Goal: Information Seeking & Learning: Learn about a topic

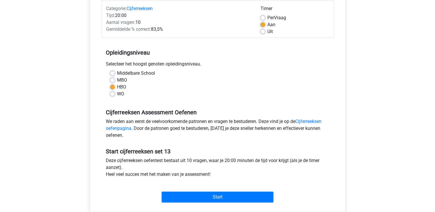
scroll to position [86, 0]
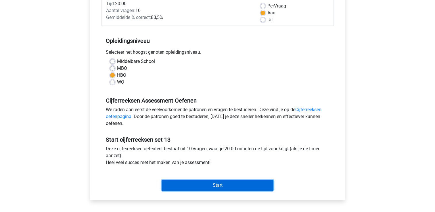
click at [194, 185] on input "Start" at bounding box center [217, 185] width 112 height 11
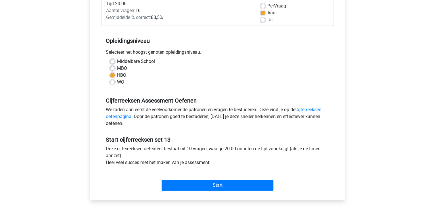
scroll to position [0, 0]
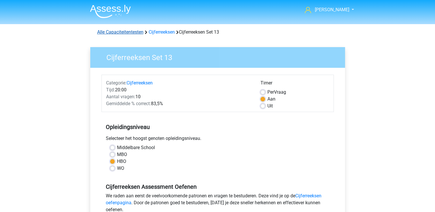
click at [138, 32] on link "Alle Capaciteitentesten" at bounding box center [120, 31] width 46 height 5
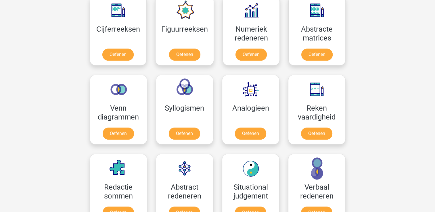
scroll to position [215, 0]
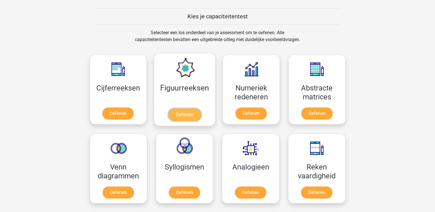
click at [197, 114] on link "Oefenen" at bounding box center [184, 114] width 33 height 13
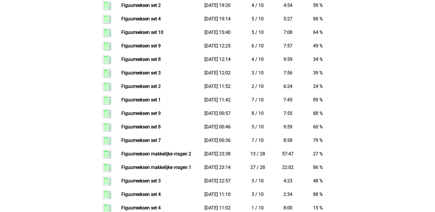
scroll to position [374, 0]
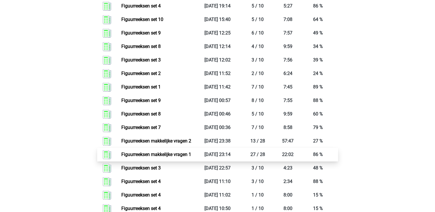
click at [151, 154] on link "Figuurreeksen makkelijke vragen 1" at bounding box center [156, 154] width 70 height 5
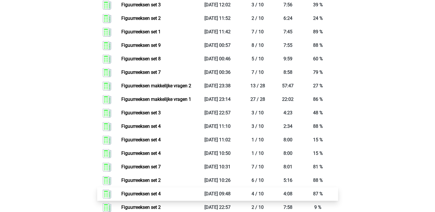
scroll to position [460, 0]
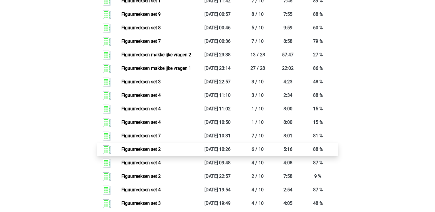
click at [147, 150] on link "Figuurreeksen set 2" at bounding box center [140, 149] width 39 height 5
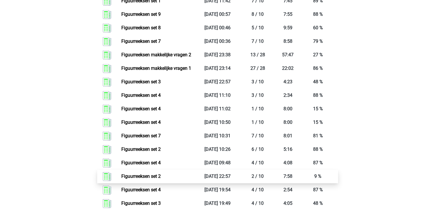
click at [157, 177] on link "Figuurreeksen set 2" at bounding box center [140, 176] width 39 height 5
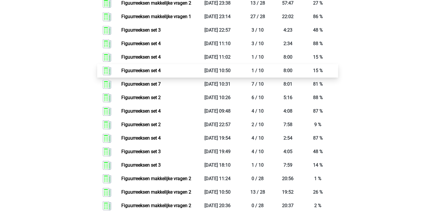
scroll to position [517, 0]
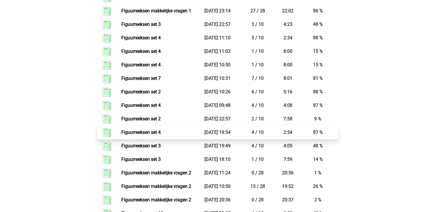
click at [136, 132] on link "Figuurreeksen set 4" at bounding box center [140, 132] width 39 height 5
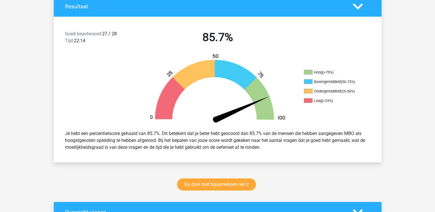
scroll to position [144, 0]
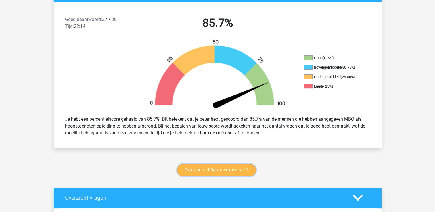
click at [198, 169] on link "Ga door met figuurreeksen set 2" at bounding box center [216, 170] width 79 height 12
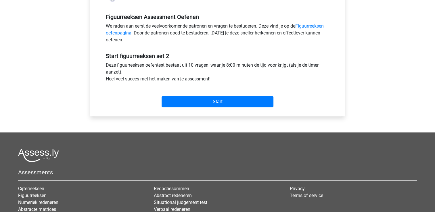
scroll to position [172, 0]
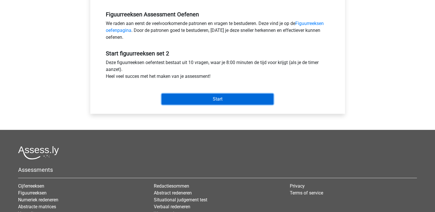
click at [185, 97] on input "Start" at bounding box center [217, 99] width 112 height 11
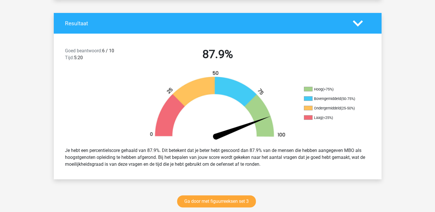
scroll to position [144, 0]
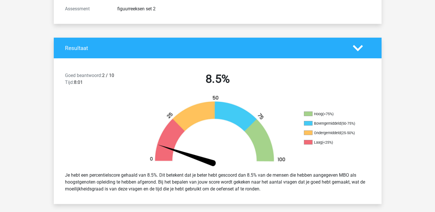
scroll to position [86, 0]
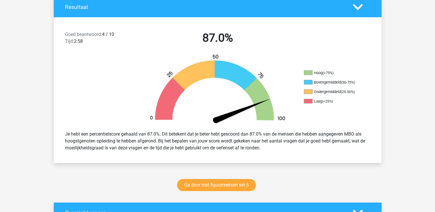
scroll to position [172, 0]
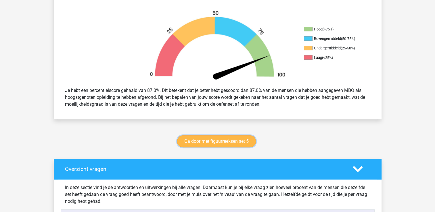
click at [231, 140] on link "Ga door met figuurreeksen set 5" at bounding box center [216, 141] width 79 height 12
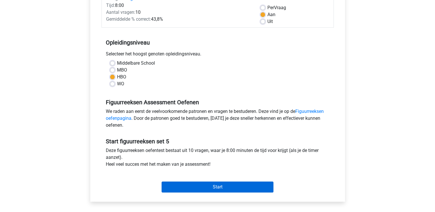
scroll to position [115, 0]
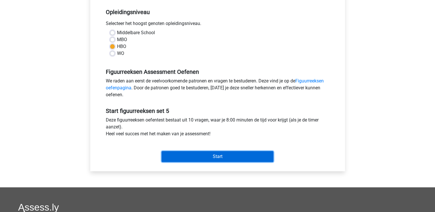
click at [198, 157] on input "Start" at bounding box center [217, 156] width 112 height 11
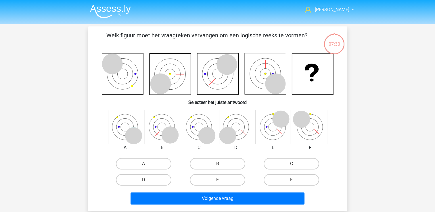
click at [297, 118] on icon at bounding box center [301, 119] width 17 height 17
click at [279, 182] on label "F" at bounding box center [291, 179] width 55 height 11
click at [291, 182] on input "F" at bounding box center [293, 182] width 4 height 4
radio input "true"
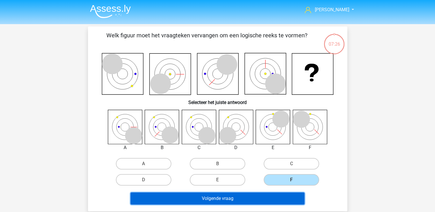
click at [256, 195] on button "Volgende vraag" at bounding box center [217, 199] width 174 height 12
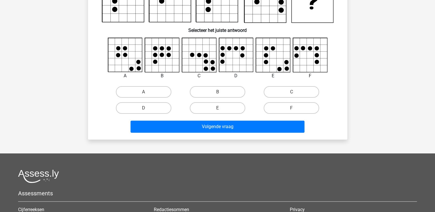
scroll to position [84, 0]
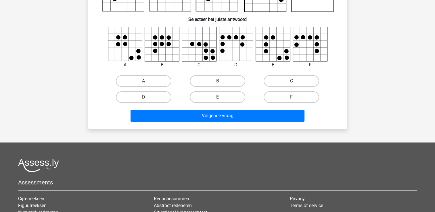
click at [293, 80] on label "C" at bounding box center [291, 80] width 55 height 11
click at [293, 81] on input "C" at bounding box center [293, 83] width 4 height 4
radio input "true"
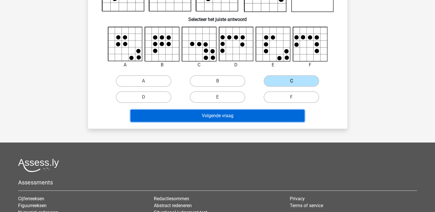
click at [248, 113] on button "Volgende vraag" at bounding box center [217, 116] width 174 height 12
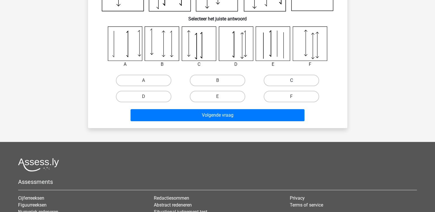
click at [282, 82] on label "C" at bounding box center [291, 80] width 55 height 11
click at [291, 82] on input "C" at bounding box center [293, 82] width 4 height 4
radio input "true"
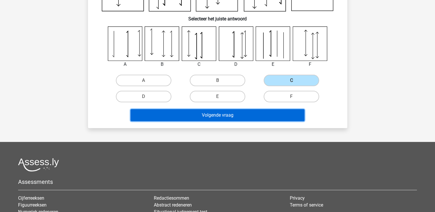
click at [195, 112] on button "Volgende vraag" at bounding box center [217, 115] width 174 height 12
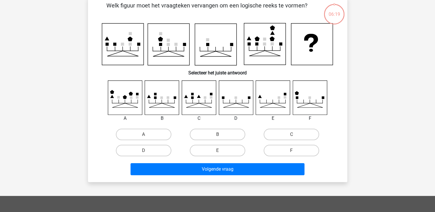
scroll to position [26, 0]
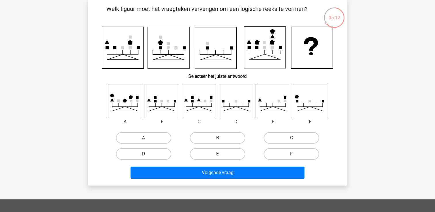
click at [222, 152] on label "E" at bounding box center [217, 153] width 55 height 11
click at [221, 154] on input "E" at bounding box center [219, 156] width 4 height 4
radio input "true"
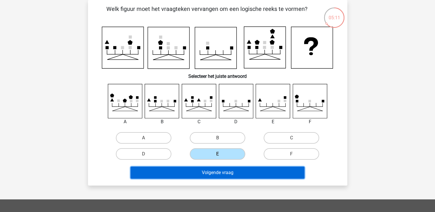
click at [219, 171] on button "Volgende vraag" at bounding box center [217, 173] width 174 height 12
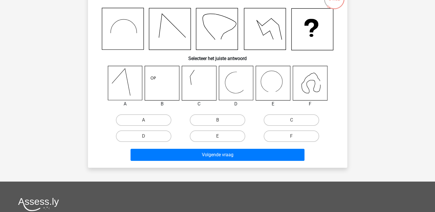
scroll to position [55, 0]
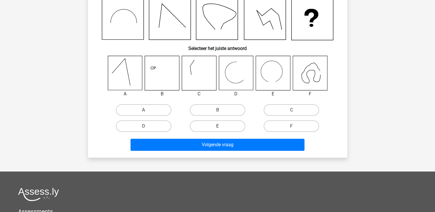
click at [226, 127] on label "E" at bounding box center [217, 125] width 55 height 11
click at [221, 127] on input "E" at bounding box center [219, 128] width 4 height 4
radio input "true"
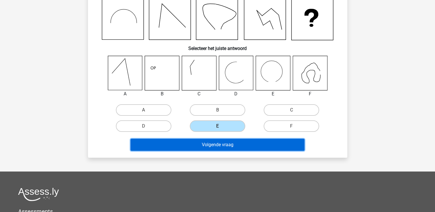
click at [224, 142] on button "Volgende vraag" at bounding box center [217, 145] width 174 height 12
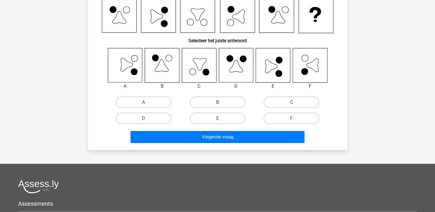
scroll to position [26, 0]
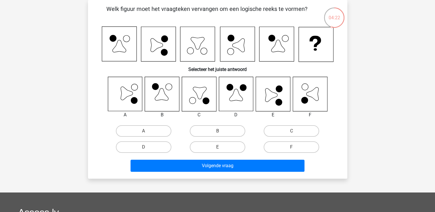
click at [271, 94] on icon at bounding box center [271, 94] width 12 height 13
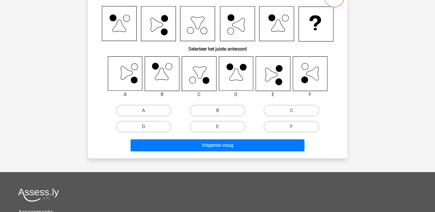
scroll to position [55, 0]
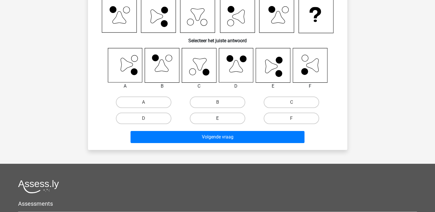
click at [208, 116] on label "E" at bounding box center [217, 118] width 55 height 11
click at [217, 118] on input "E" at bounding box center [219, 120] width 4 height 4
radio input "true"
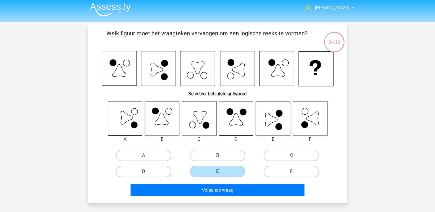
scroll to position [0, 0]
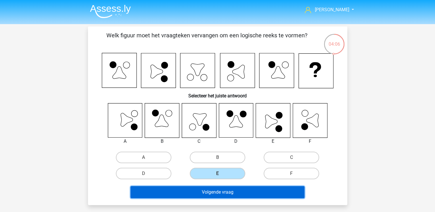
click at [219, 189] on button "Volgende vraag" at bounding box center [217, 192] width 174 height 12
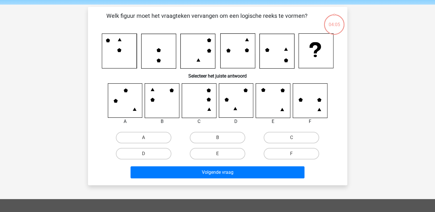
scroll to position [26, 0]
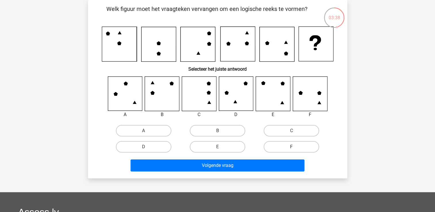
click at [275, 144] on label "F" at bounding box center [291, 146] width 55 height 11
click at [291, 147] on input "F" at bounding box center [293, 149] width 4 height 4
radio input "true"
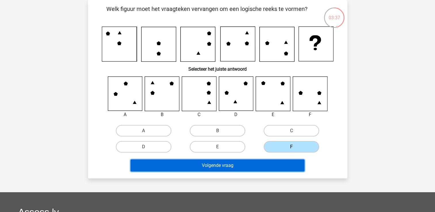
click at [219, 164] on button "Volgende vraag" at bounding box center [217, 165] width 174 height 12
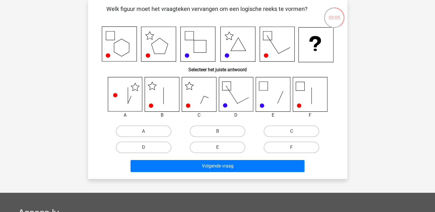
click at [170, 92] on icon at bounding box center [162, 94] width 34 height 34
click at [215, 134] on label "B" at bounding box center [217, 131] width 55 height 11
click at [217, 134] on input "B" at bounding box center [219, 133] width 4 height 4
radio input "true"
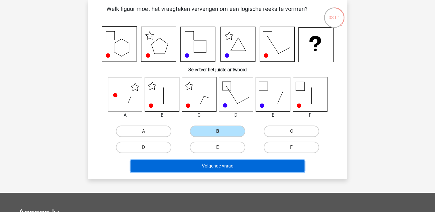
click at [203, 167] on button "Volgende vraag" at bounding box center [217, 166] width 174 height 12
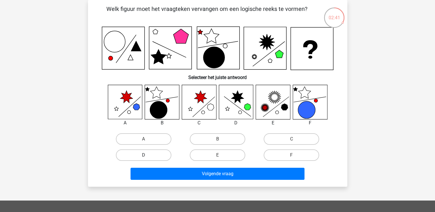
click at [122, 156] on label "D" at bounding box center [143, 154] width 55 height 11
click at [143, 156] on input "D" at bounding box center [145, 157] width 4 height 4
radio input "true"
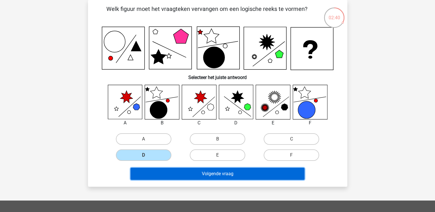
click at [189, 173] on button "Volgende vraag" at bounding box center [217, 174] width 174 height 12
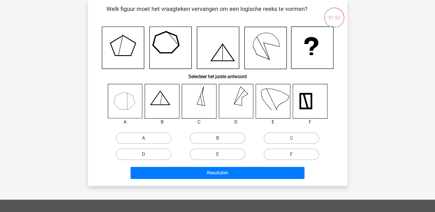
click at [207, 106] on icon at bounding box center [199, 101] width 34 height 34
click at [286, 136] on label "C" at bounding box center [291, 137] width 55 height 11
click at [291, 138] on input "C" at bounding box center [293, 140] width 4 height 4
radio input "true"
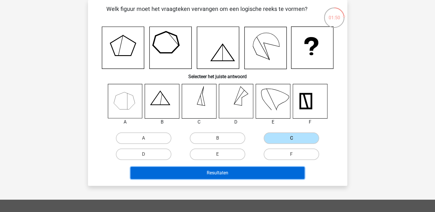
click at [239, 167] on button "Resultaten" at bounding box center [217, 173] width 174 height 12
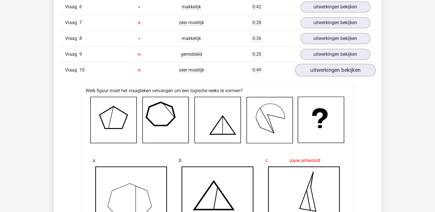
scroll to position [431, 0]
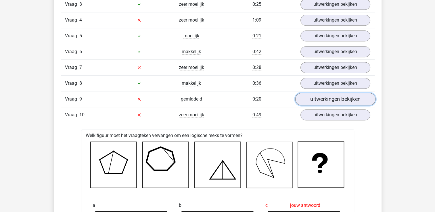
click at [355, 95] on link "uitwerkingen bekijken" at bounding box center [335, 99] width 80 height 13
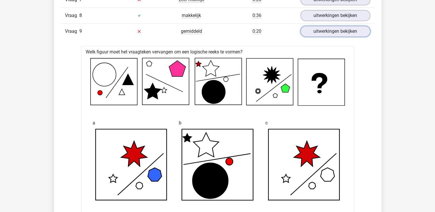
scroll to position [460, 0]
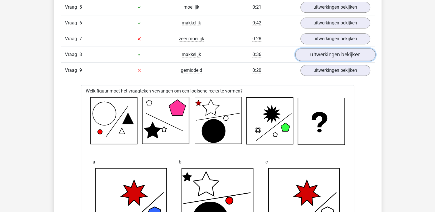
click at [307, 51] on link "uitwerkingen bekijken" at bounding box center [335, 54] width 80 height 13
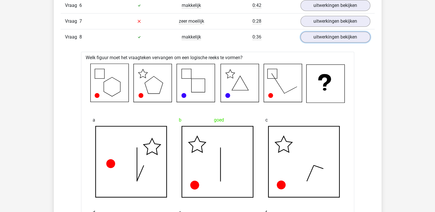
scroll to position [431, 0]
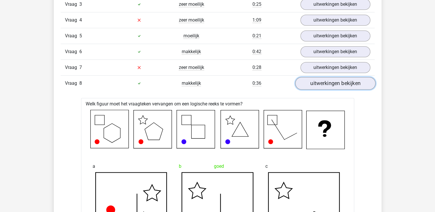
click at [323, 82] on link "uitwerkingen bekijken" at bounding box center [335, 83] width 80 height 13
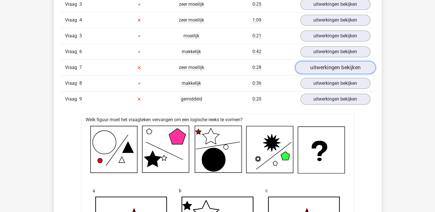
click at [312, 68] on link "uitwerkingen bekijken" at bounding box center [335, 67] width 80 height 13
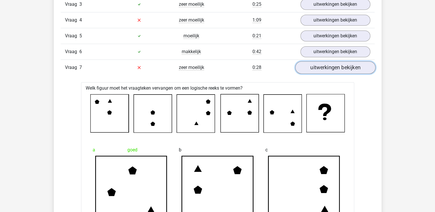
click at [315, 65] on link "uitwerkingen bekijken" at bounding box center [335, 67] width 80 height 13
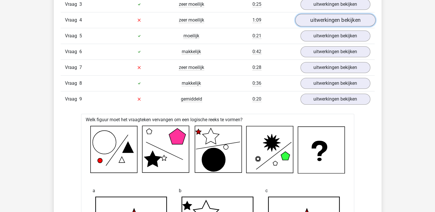
click at [318, 20] on link "uitwerkingen bekijken" at bounding box center [335, 20] width 80 height 13
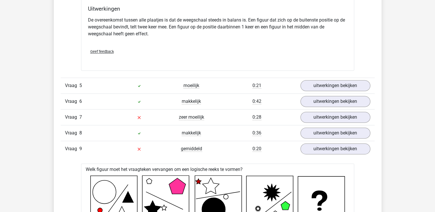
scroll to position [718, 0]
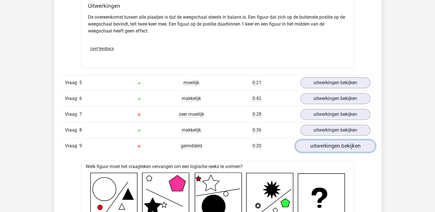
click at [333, 144] on link "uitwerkingen bekijken" at bounding box center [335, 146] width 80 height 13
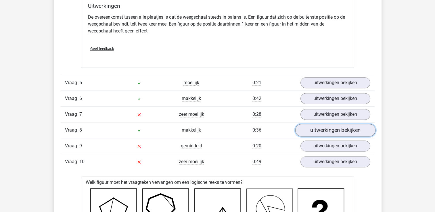
click at [324, 131] on link "uitwerkingen bekijken" at bounding box center [335, 130] width 80 height 13
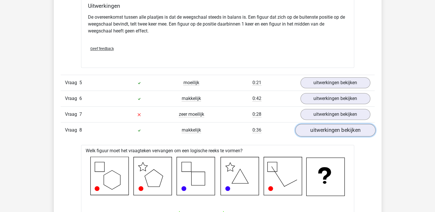
click at [324, 131] on link "uitwerkingen bekijken" at bounding box center [335, 130] width 80 height 13
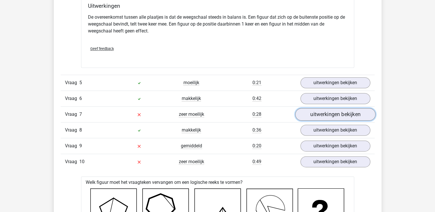
click at [322, 113] on link "uitwerkingen bekijken" at bounding box center [335, 114] width 80 height 13
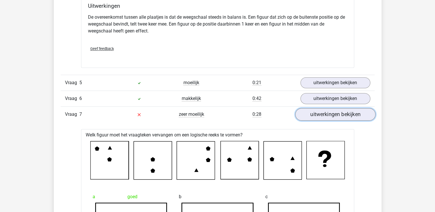
click at [321, 113] on link "uitwerkingen bekijken" at bounding box center [335, 114] width 80 height 13
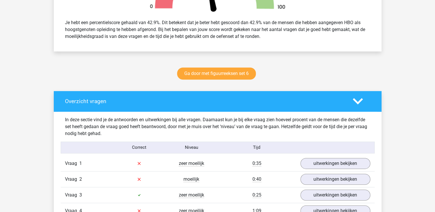
scroll to position [230, 0]
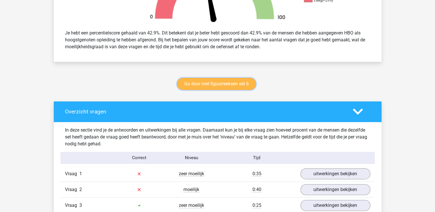
click at [239, 81] on link "Ga door met figuurreeksen set 6" at bounding box center [216, 84] width 79 height 12
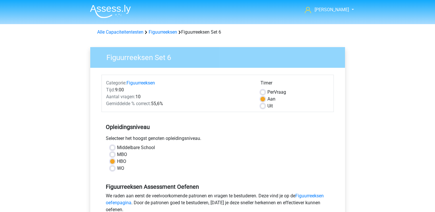
scroll to position [172, 0]
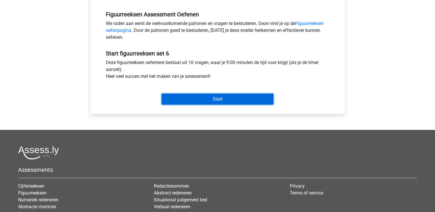
click at [203, 97] on input "Start" at bounding box center [217, 99] width 112 height 11
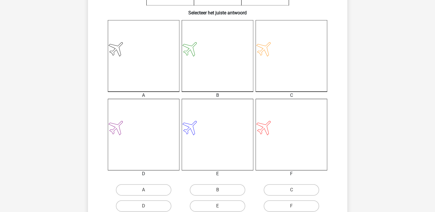
scroll to position [201, 0]
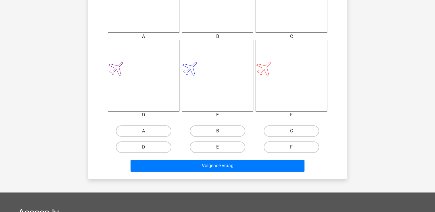
click at [264, 146] on label "F" at bounding box center [291, 146] width 55 height 11
click at [291, 147] on input "F" at bounding box center [293, 149] width 4 height 4
radio input "true"
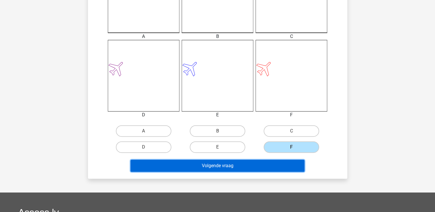
click at [245, 164] on button "Volgende vraag" at bounding box center [217, 166] width 174 height 12
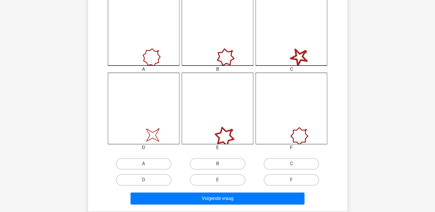
scroll to position [170, 0]
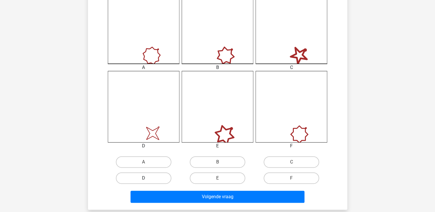
click at [136, 181] on label "D" at bounding box center [143, 177] width 55 height 11
click at [143, 181] on input "D" at bounding box center [145, 180] width 4 height 4
radio input "true"
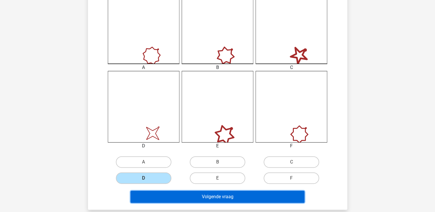
click at [149, 193] on button "Volgende vraag" at bounding box center [217, 197] width 174 height 12
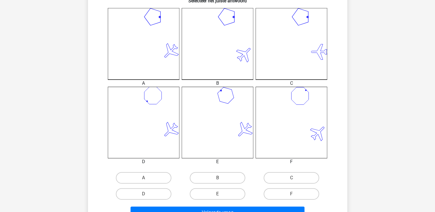
scroll to position [172, 0]
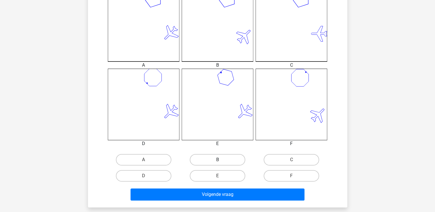
click at [207, 161] on label "B" at bounding box center [217, 159] width 55 height 11
click at [217, 161] on input "B" at bounding box center [219, 162] width 4 height 4
radio input "true"
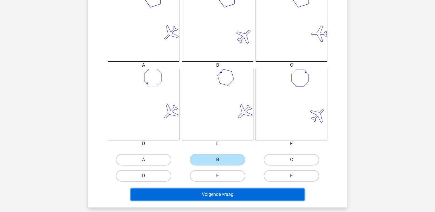
click at [213, 195] on button "Volgende vraag" at bounding box center [217, 195] width 174 height 12
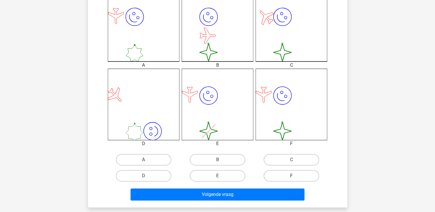
click at [281, 173] on label "F" at bounding box center [291, 175] width 55 height 11
click at [291, 176] on input "F" at bounding box center [293, 178] width 4 height 4
radio input "true"
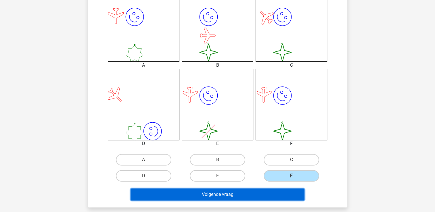
click at [263, 191] on button "Volgende vraag" at bounding box center [217, 195] width 174 height 12
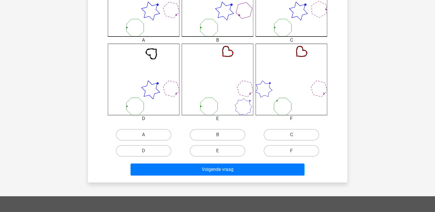
scroll to position [201, 0]
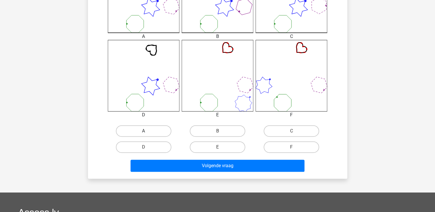
click at [141, 132] on label "A" at bounding box center [143, 130] width 55 height 11
click at [143, 132] on input "A" at bounding box center [145, 133] width 4 height 4
radio input "true"
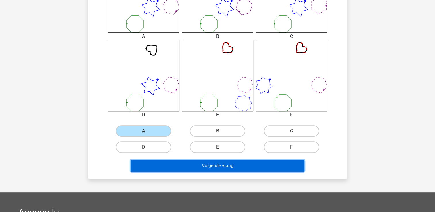
click at [172, 165] on button "Volgende vraag" at bounding box center [217, 166] width 174 height 12
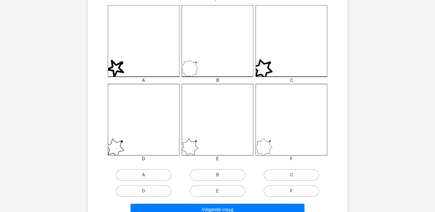
scroll to position [199, 0]
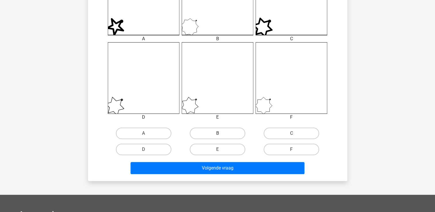
click at [212, 136] on label "B" at bounding box center [217, 133] width 55 height 11
click at [217, 136] on input "B" at bounding box center [219, 135] width 4 height 4
radio input "true"
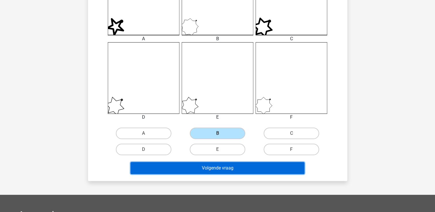
click at [212, 167] on button "Volgende vraag" at bounding box center [217, 168] width 174 height 12
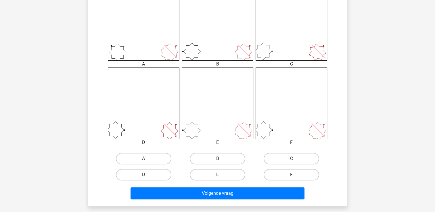
scroll to position [228, 0]
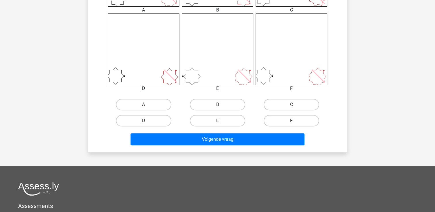
click at [284, 119] on label "F" at bounding box center [291, 120] width 55 height 11
click at [291, 121] on input "F" at bounding box center [293, 123] width 4 height 4
radio input "true"
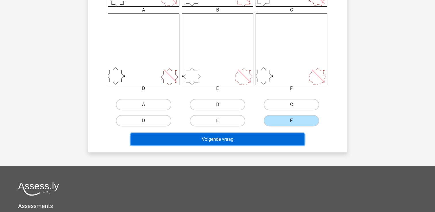
click at [254, 135] on button "Volgende vraag" at bounding box center [217, 139] width 174 height 12
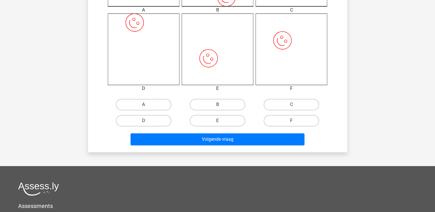
click at [219, 121] on input "E" at bounding box center [219, 123] width 4 height 4
radio input "true"
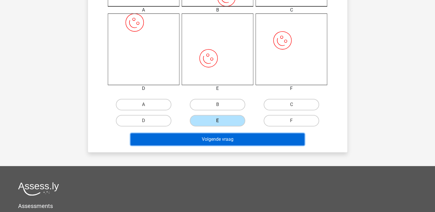
click at [215, 140] on button "Volgende vraag" at bounding box center [217, 139] width 174 height 12
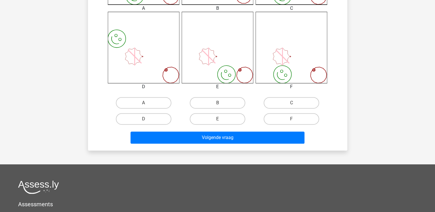
scroll to position [230, 0]
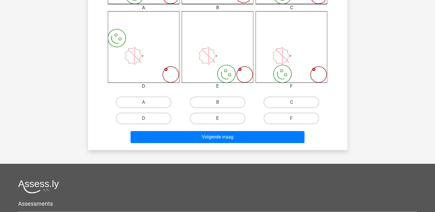
click at [221, 113] on label "E" at bounding box center [217, 118] width 55 height 11
click at [221, 118] on input "E" at bounding box center [219, 120] width 4 height 4
radio input "true"
click at [222, 129] on div "Volgende vraag" at bounding box center [217, 135] width 241 height 19
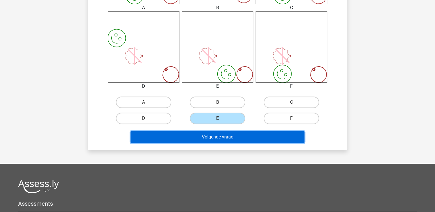
click at [223, 136] on button "Volgende vraag" at bounding box center [217, 137] width 174 height 12
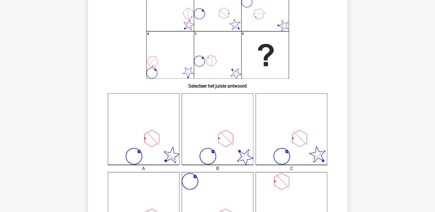
scroll to position [55, 0]
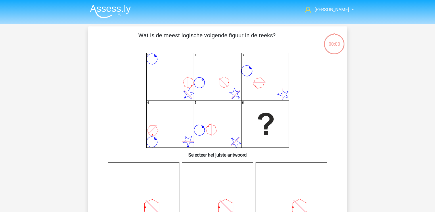
scroll to position [55, 0]
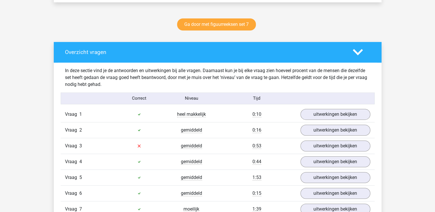
scroll to position [287, 0]
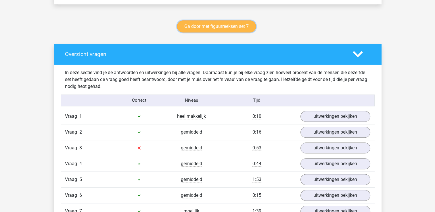
click at [193, 22] on link "Ga door met figuurreeksen set 7" at bounding box center [216, 26] width 79 height 12
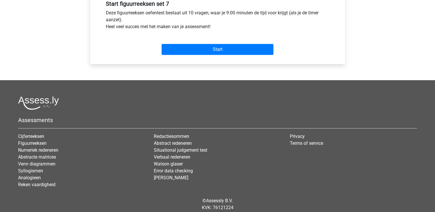
scroll to position [230, 0]
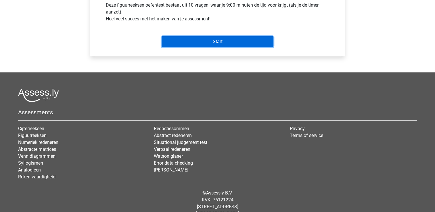
click at [191, 37] on input "Start" at bounding box center [217, 41] width 112 height 11
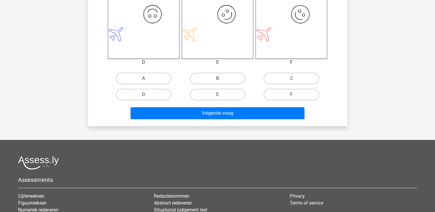
scroll to position [259, 0]
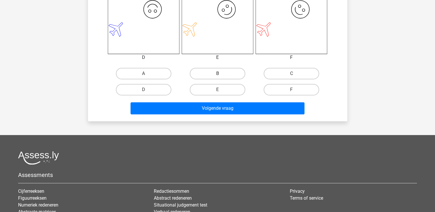
click at [210, 72] on label "B" at bounding box center [217, 73] width 55 height 11
click at [217, 74] on input "B" at bounding box center [219, 76] width 4 height 4
radio input "true"
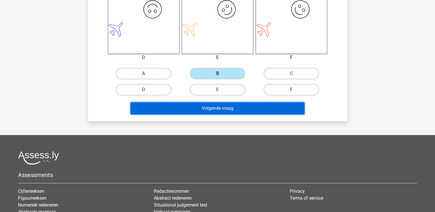
click at [199, 104] on button "Volgende vraag" at bounding box center [217, 108] width 174 height 12
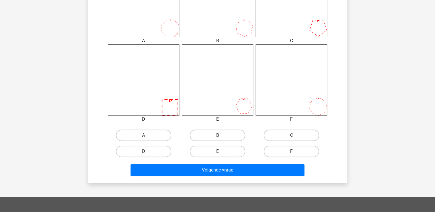
scroll to position [199, 0]
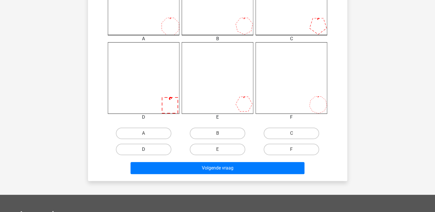
click at [163, 150] on label "D" at bounding box center [143, 149] width 55 height 11
click at [147, 150] on input "D" at bounding box center [145, 151] width 4 height 4
radio input "true"
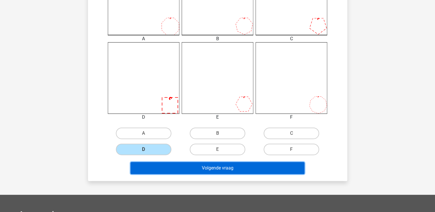
click at [174, 167] on button "Volgende vraag" at bounding box center [217, 168] width 174 height 12
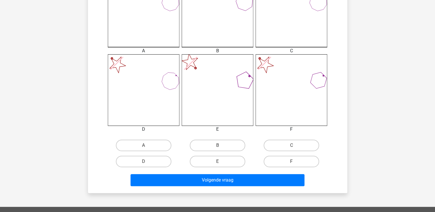
scroll to position [230, 0]
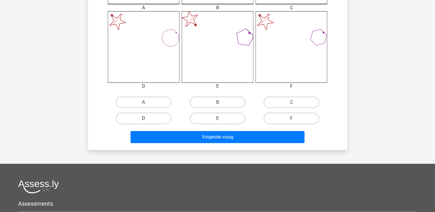
click at [157, 119] on label "D" at bounding box center [143, 118] width 55 height 11
click at [147, 119] on input "D" at bounding box center [145, 120] width 4 height 4
radio input "true"
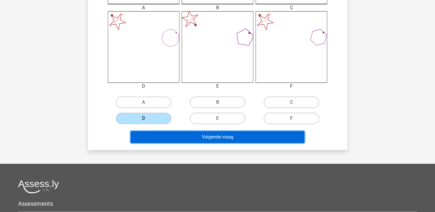
click at [165, 142] on button "Volgende vraag" at bounding box center [217, 137] width 174 height 12
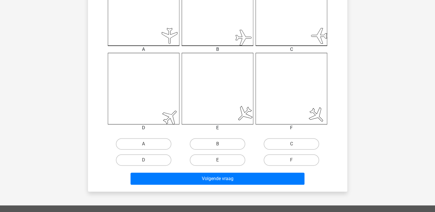
scroll to position [199, 0]
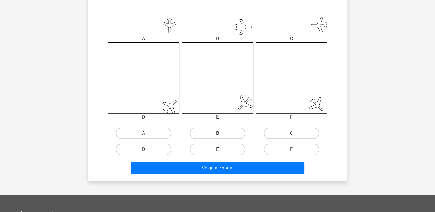
click at [215, 135] on label "B" at bounding box center [217, 133] width 55 height 11
click at [217, 135] on input "B" at bounding box center [219, 135] width 4 height 4
radio input "true"
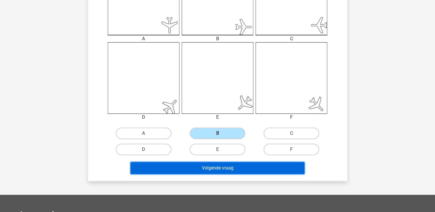
click at [207, 167] on button "Volgende vraag" at bounding box center [217, 168] width 174 height 12
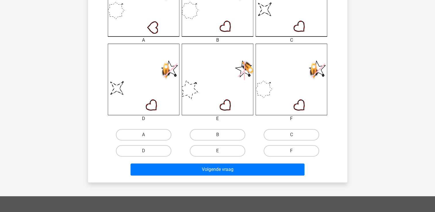
scroll to position [201, 0]
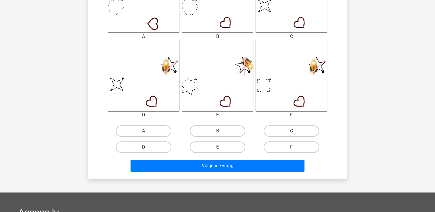
click at [140, 146] on label "D" at bounding box center [143, 146] width 55 height 11
click at [143, 147] on input "D" at bounding box center [145, 149] width 4 height 4
radio input "true"
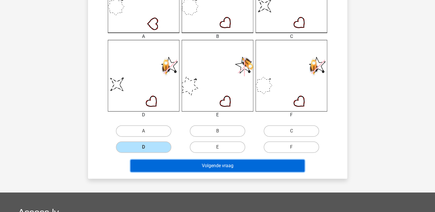
click at [148, 165] on button "Volgende vraag" at bounding box center [217, 166] width 174 height 12
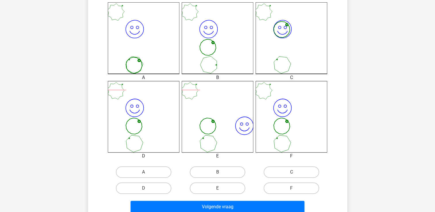
scroll to position [172, 0]
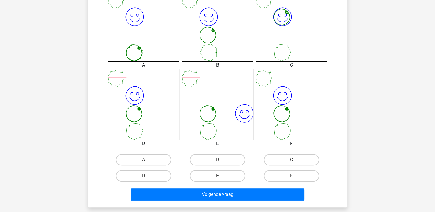
click at [210, 123] on icon "image/svg+xml" at bounding box center [218, 105] width 72 height 72
click at [285, 135] on icon "image/svg+xml" at bounding box center [291, 105] width 72 height 72
click at [272, 176] on label "F" at bounding box center [291, 175] width 55 height 11
click at [291, 176] on input "F" at bounding box center [293, 178] width 4 height 4
radio input "true"
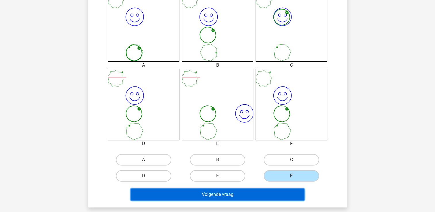
click at [230, 192] on button "Volgende vraag" at bounding box center [217, 195] width 174 height 12
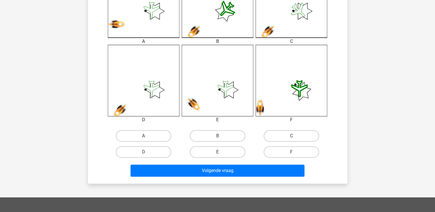
scroll to position [201, 0]
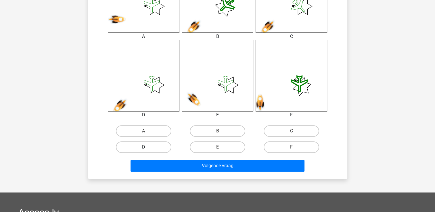
click at [149, 147] on label "D" at bounding box center [143, 146] width 55 height 11
click at [147, 147] on input "D" at bounding box center [145, 149] width 4 height 4
radio input "true"
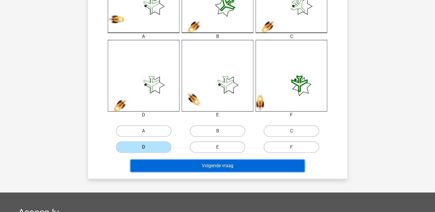
click at [214, 169] on button "Volgende vraag" at bounding box center [217, 166] width 174 height 12
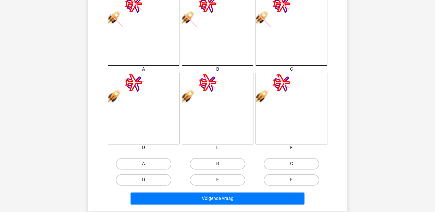
scroll to position [172, 0]
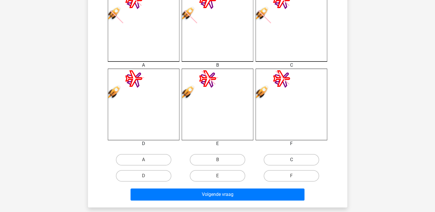
click at [284, 163] on label "C" at bounding box center [291, 159] width 55 height 11
click at [291, 163] on input "C" at bounding box center [293, 162] width 4 height 4
radio input "true"
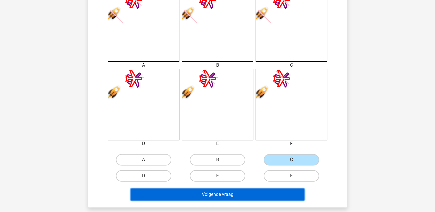
click at [225, 197] on button "Volgende vraag" at bounding box center [217, 195] width 174 height 12
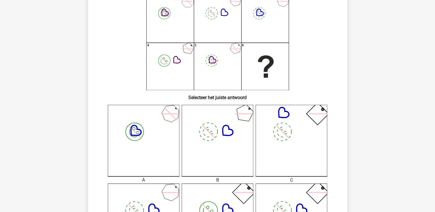
scroll to position [0, 0]
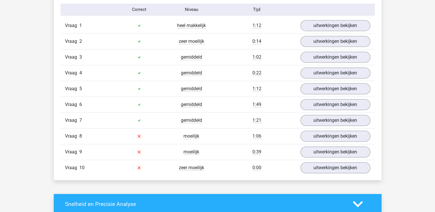
scroll to position [431, 0]
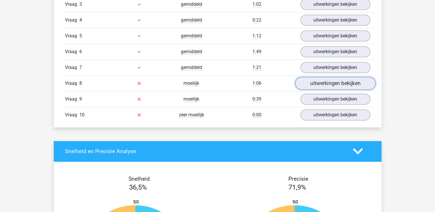
click at [328, 82] on link "uitwerkingen bekijken" at bounding box center [335, 83] width 80 height 13
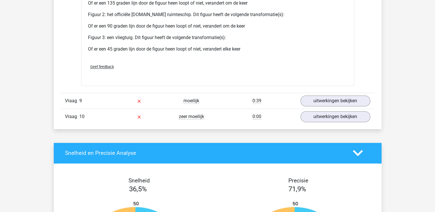
scroll to position [862, 0]
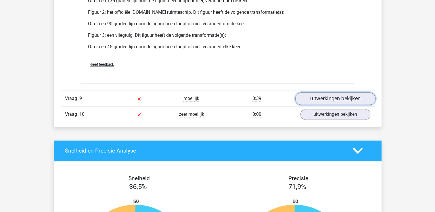
click at [310, 97] on link "uitwerkingen bekijken" at bounding box center [335, 98] width 80 height 13
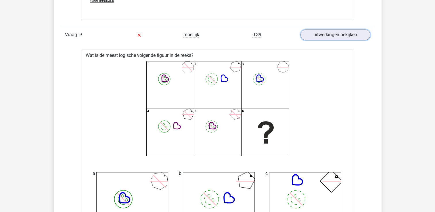
scroll to position [833, 0]
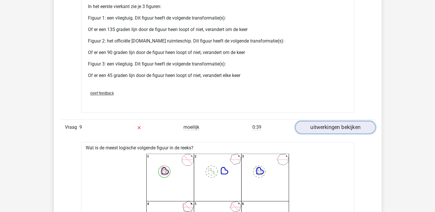
click at [328, 128] on link "uitwerkingen bekijken" at bounding box center [335, 127] width 80 height 13
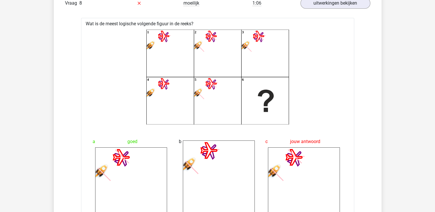
scroll to position [374, 0]
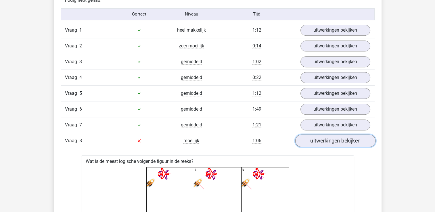
click at [313, 139] on link "uitwerkingen bekijken" at bounding box center [335, 140] width 80 height 13
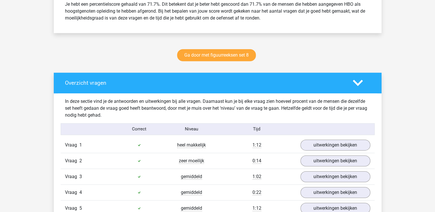
scroll to position [230, 0]
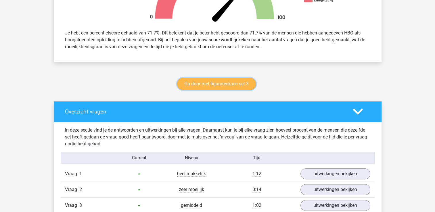
click at [198, 82] on link "Ga door met figuurreeksen set 8" at bounding box center [216, 84] width 79 height 12
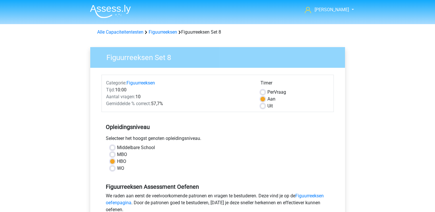
scroll to position [172, 0]
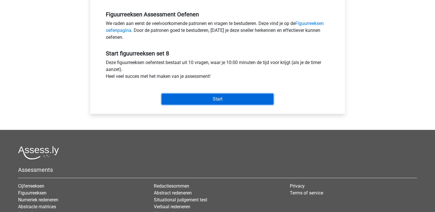
click at [180, 97] on input "Start" at bounding box center [217, 99] width 112 height 11
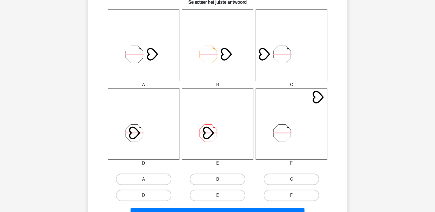
scroll to position [259, 0]
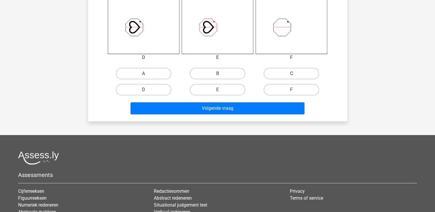
click at [290, 72] on label "C" at bounding box center [291, 73] width 55 height 11
click at [291, 74] on input "C" at bounding box center [293, 76] width 4 height 4
radio input "true"
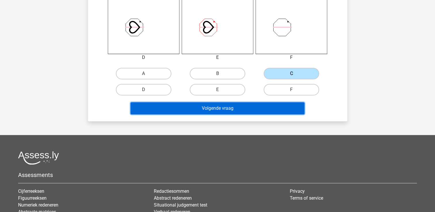
click at [237, 108] on button "Volgende vraag" at bounding box center [217, 108] width 174 height 12
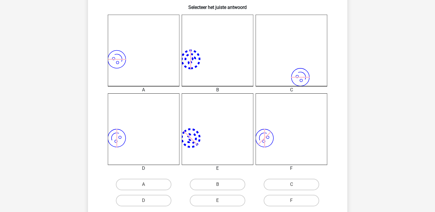
scroll to position [172, 0]
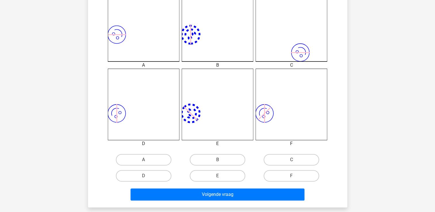
click at [144, 176] on input "D" at bounding box center [145, 178] width 4 height 4
radio input "true"
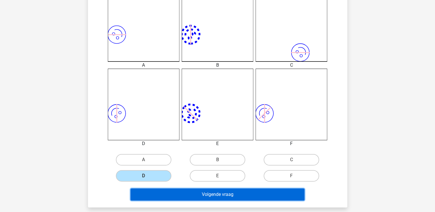
click at [161, 196] on button "Volgende vraag" at bounding box center [217, 195] width 174 height 12
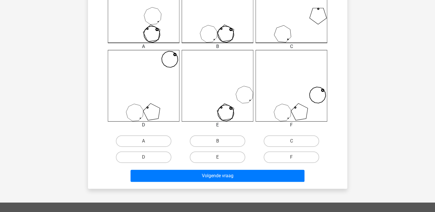
scroll to position [201, 0]
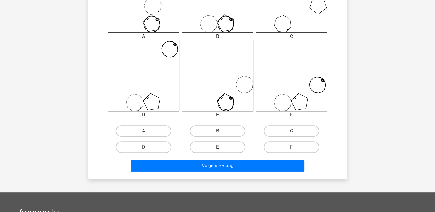
click at [216, 147] on label "E" at bounding box center [217, 146] width 55 height 11
click at [217, 147] on input "E" at bounding box center [219, 149] width 4 height 4
radio input "true"
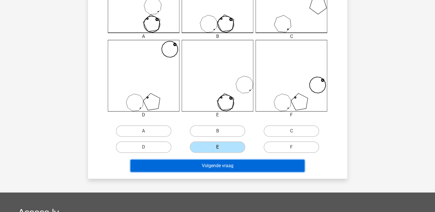
click at [216, 170] on button "Volgende vraag" at bounding box center [217, 166] width 174 height 12
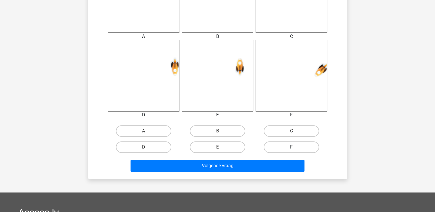
click at [291, 143] on label "F" at bounding box center [291, 146] width 55 height 11
click at [291, 147] on input "F" at bounding box center [293, 149] width 4 height 4
radio input "true"
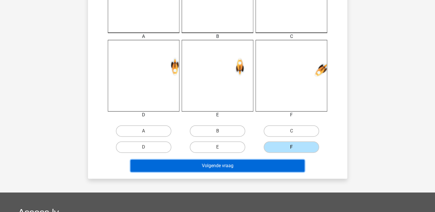
click at [251, 162] on button "Volgende vraag" at bounding box center [217, 166] width 174 height 12
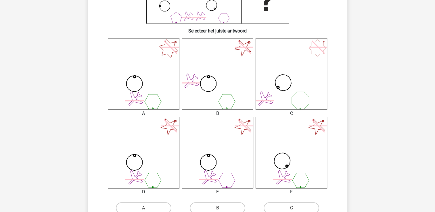
scroll to position [172, 0]
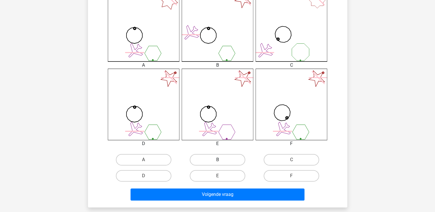
click at [220, 159] on label "B" at bounding box center [217, 159] width 55 height 11
click at [220, 160] on input "B" at bounding box center [219, 162] width 4 height 4
radio input "true"
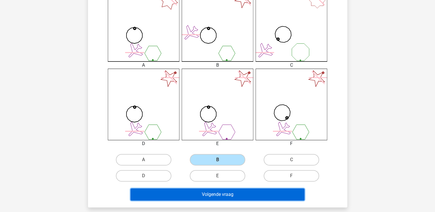
click at [207, 193] on button "Volgende vraag" at bounding box center [217, 195] width 174 height 12
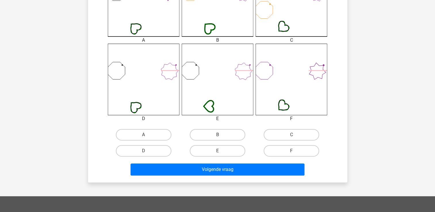
scroll to position [201, 0]
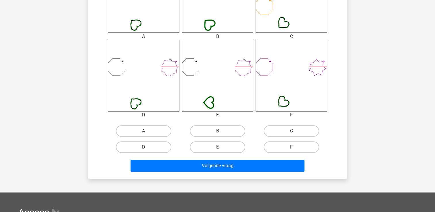
click at [282, 148] on label "F" at bounding box center [291, 146] width 55 height 11
click at [291, 148] on input "F" at bounding box center [293, 149] width 4 height 4
radio input "true"
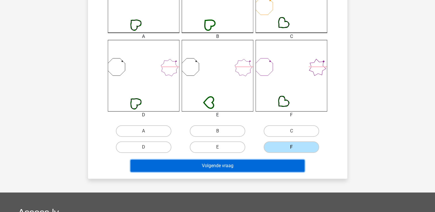
click at [262, 165] on button "Volgende vraag" at bounding box center [217, 166] width 174 height 12
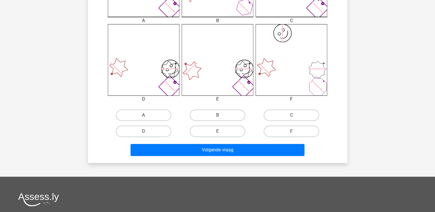
scroll to position [230, 0]
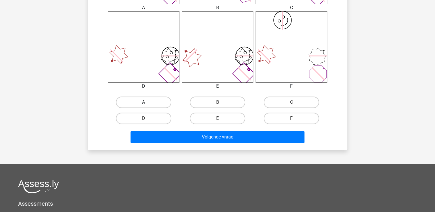
click at [162, 106] on label "A" at bounding box center [143, 102] width 55 height 11
click at [147, 106] on input "A" at bounding box center [145, 104] width 4 height 4
radio input "true"
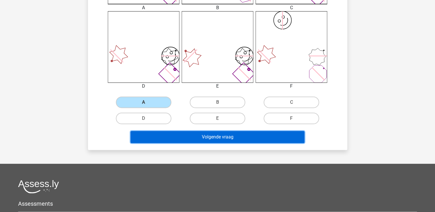
click at [181, 137] on button "Volgende vraag" at bounding box center [217, 137] width 174 height 12
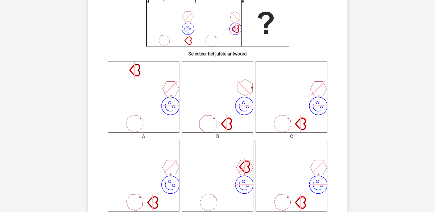
scroll to position [115, 0]
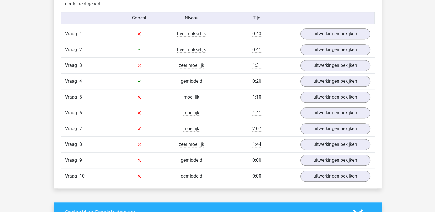
scroll to position [374, 0]
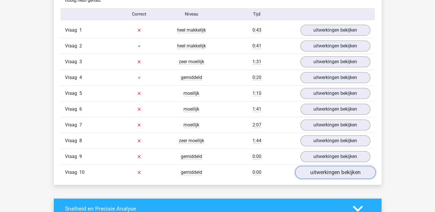
click at [305, 170] on link "uitwerkingen bekijken" at bounding box center [335, 172] width 80 height 13
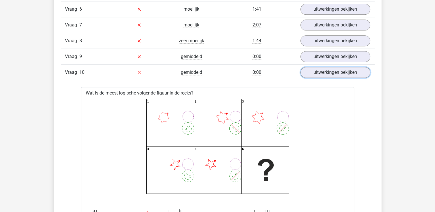
scroll to position [517, 0]
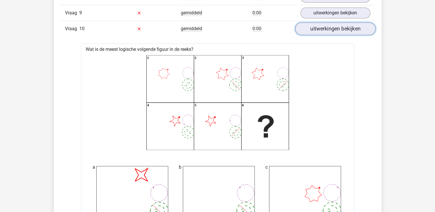
click at [325, 25] on link "uitwerkingen bekijken" at bounding box center [335, 28] width 80 height 13
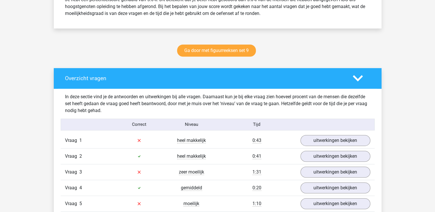
scroll to position [201, 0]
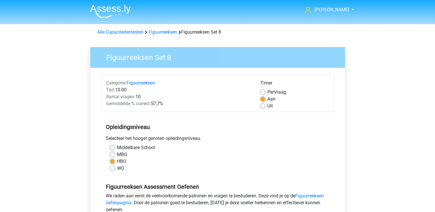
scroll to position [172, 0]
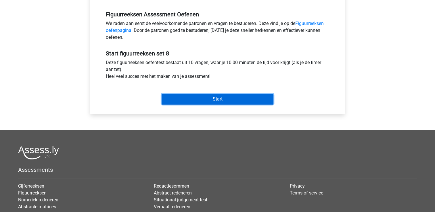
click at [210, 96] on input "Start" at bounding box center [217, 99] width 112 height 11
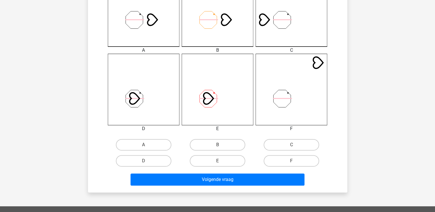
scroll to position [230, 0]
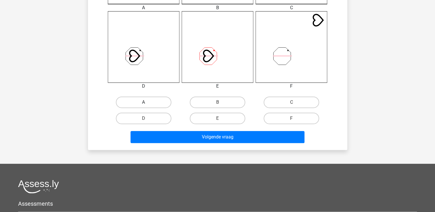
click at [133, 101] on label "A" at bounding box center [143, 102] width 55 height 11
click at [143, 102] on input "A" at bounding box center [145, 104] width 4 height 4
radio input "true"
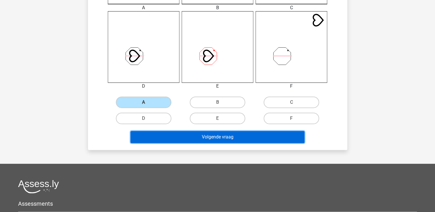
click at [186, 139] on button "Volgende vraag" at bounding box center [217, 137] width 174 height 12
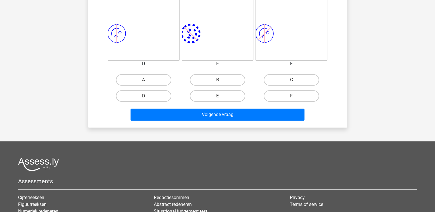
scroll to position [256, 0]
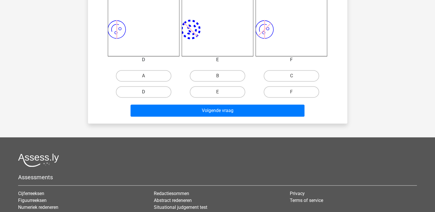
click at [161, 91] on label "D" at bounding box center [143, 91] width 55 height 11
click at [147, 92] on input "D" at bounding box center [145, 94] width 4 height 4
radio input "true"
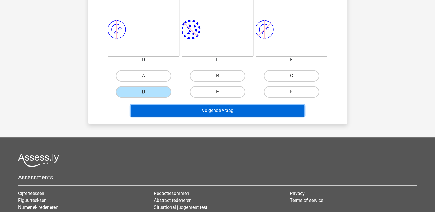
click at [169, 110] on button "Volgende vraag" at bounding box center [217, 111] width 174 height 12
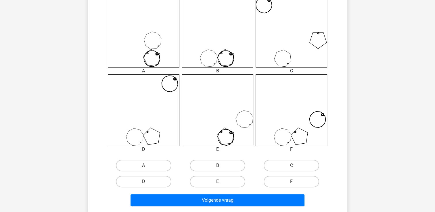
scroll to position [170, 0]
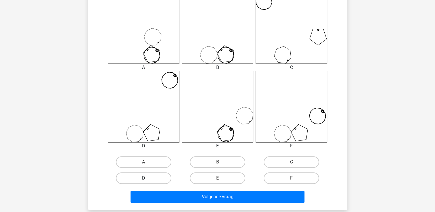
click at [150, 177] on label "D" at bounding box center [143, 177] width 55 height 11
click at [147, 178] on input "D" at bounding box center [145, 180] width 4 height 4
radio input "true"
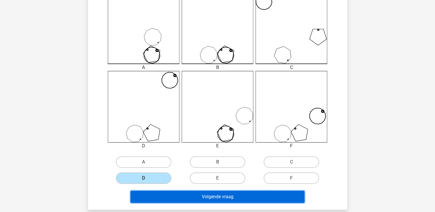
click at [170, 198] on button "Volgende vraag" at bounding box center [217, 197] width 174 height 12
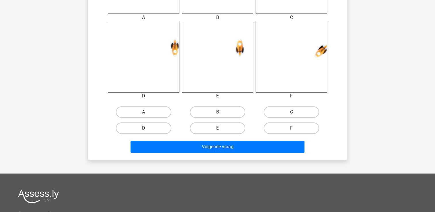
scroll to position [228, 0]
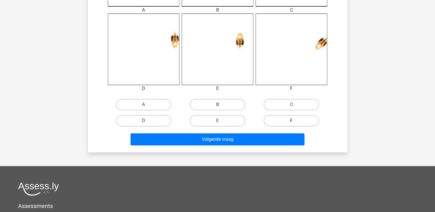
click at [289, 124] on label "F" at bounding box center [291, 120] width 55 height 11
click at [291, 124] on input "F" at bounding box center [293, 123] width 4 height 4
radio input "true"
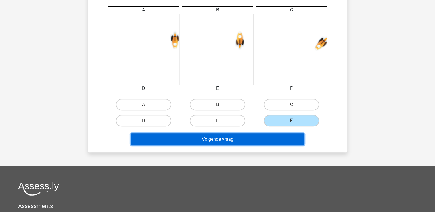
click at [252, 134] on button "Volgende vraag" at bounding box center [217, 139] width 174 height 12
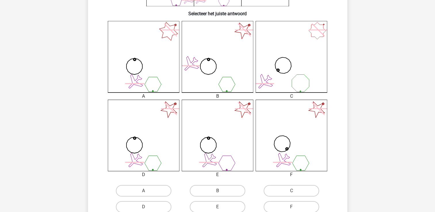
scroll to position [199, 0]
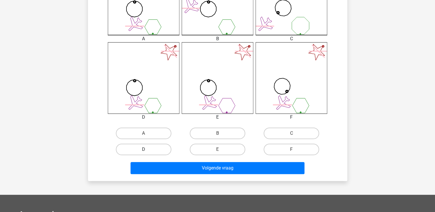
click at [141, 148] on label "D" at bounding box center [143, 149] width 55 height 11
click at [143, 149] on input "D" at bounding box center [145, 151] width 4 height 4
radio input "true"
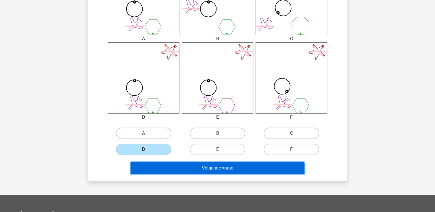
click at [168, 167] on button "Volgende vraag" at bounding box center [217, 168] width 174 height 12
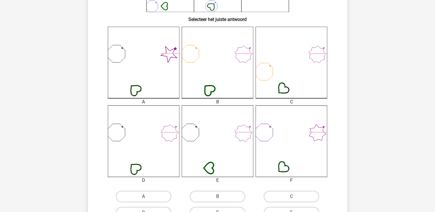
scroll to position [144, 0]
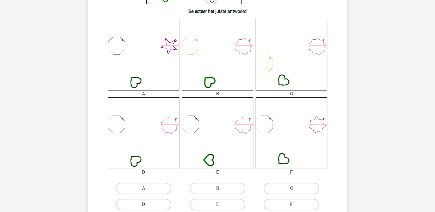
click at [126, 207] on label "D" at bounding box center [143, 204] width 55 height 11
click at [143, 207] on input "D" at bounding box center [145, 207] width 4 height 4
radio input "true"
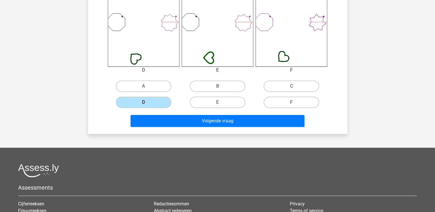
scroll to position [259, 0]
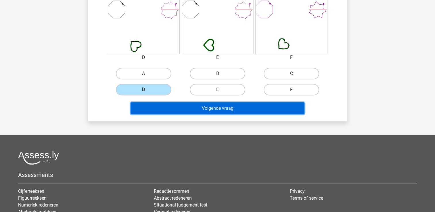
click at [174, 104] on button "Volgende vraag" at bounding box center [217, 108] width 174 height 12
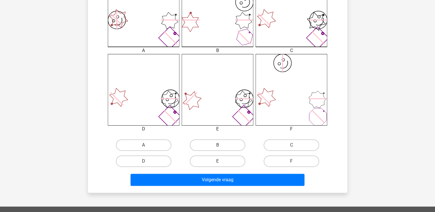
scroll to position [199, 0]
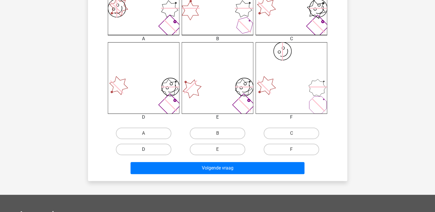
click at [151, 151] on label "D" at bounding box center [143, 149] width 55 height 11
click at [147, 151] on input "D" at bounding box center [145, 151] width 4 height 4
radio input "true"
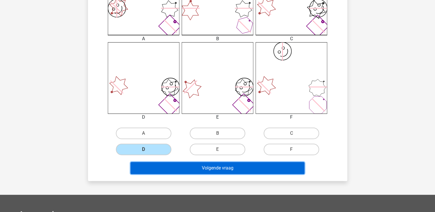
click at [155, 164] on button "Volgende vraag" at bounding box center [217, 168] width 174 height 12
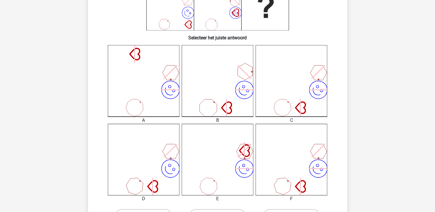
scroll to position [144, 0]
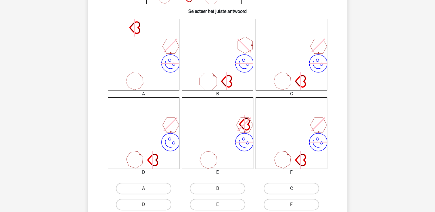
click at [279, 188] on label "C" at bounding box center [291, 188] width 55 height 11
click at [291, 189] on input "C" at bounding box center [293, 191] width 4 height 4
radio input "true"
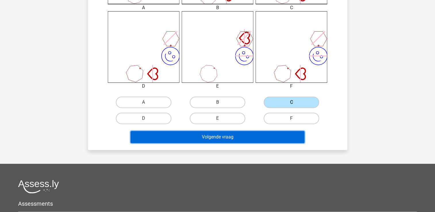
click at [236, 139] on button "Volgende vraag" at bounding box center [217, 137] width 174 height 12
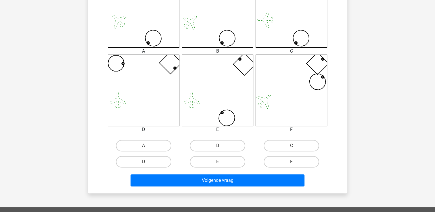
scroll to position [201, 0]
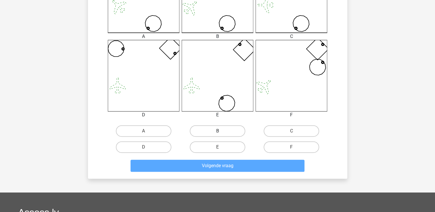
click at [214, 129] on label "B" at bounding box center [217, 130] width 55 height 11
click at [217, 131] on input "B" at bounding box center [219, 133] width 4 height 4
radio input "true"
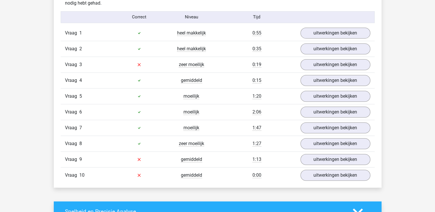
scroll to position [374, 0]
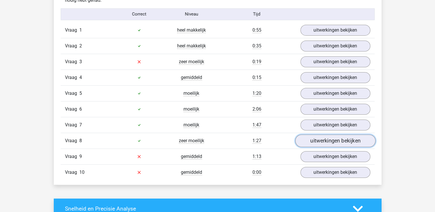
click at [335, 139] on link "uitwerkingen bekijken" at bounding box center [335, 140] width 80 height 13
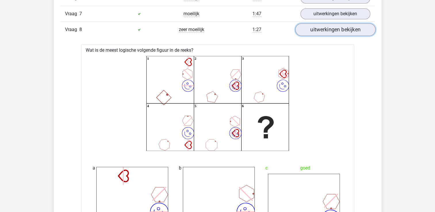
scroll to position [431, 0]
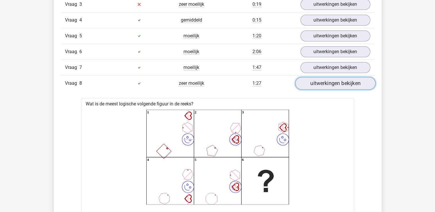
click at [330, 86] on link "uitwerkingen bekijken" at bounding box center [335, 83] width 80 height 13
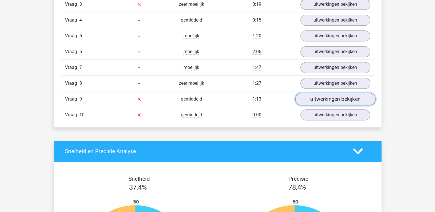
click at [326, 99] on link "uitwerkingen bekijken" at bounding box center [335, 99] width 80 height 13
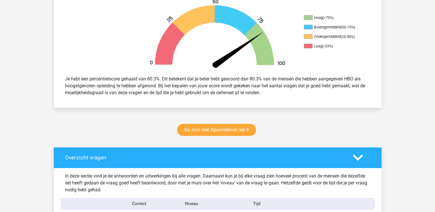
scroll to position [172, 0]
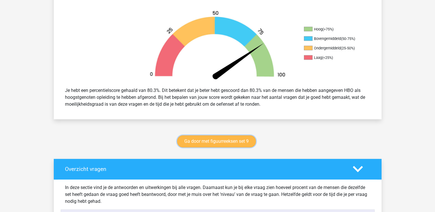
click at [225, 142] on link "Ga door met figuurreeksen set 9" at bounding box center [216, 141] width 79 height 12
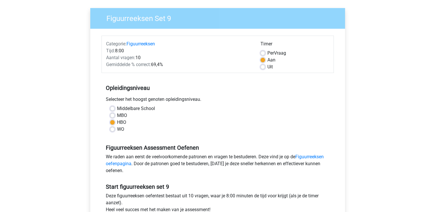
scroll to position [172, 0]
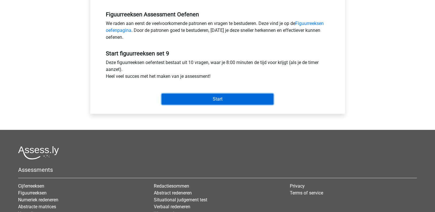
click at [175, 97] on input "Start" at bounding box center [217, 99] width 112 height 11
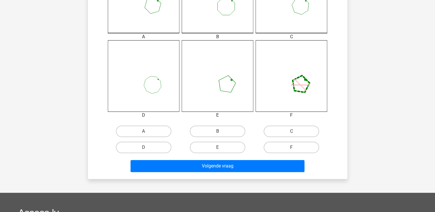
scroll to position [201, 0]
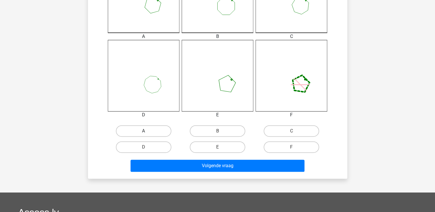
click at [138, 130] on label "A" at bounding box center [143, 130] width 55 height 11
click at [143, 131] on input "A" at bounding box center [145, 133] width 4 height 4
radio input "true"
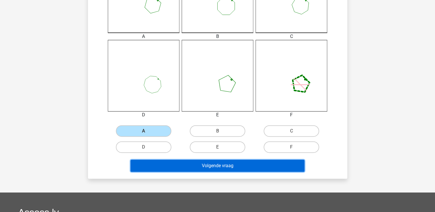
click at [143, 161] on button "Volgende vraag" at bounding box center [217, 166] width 174 height 12
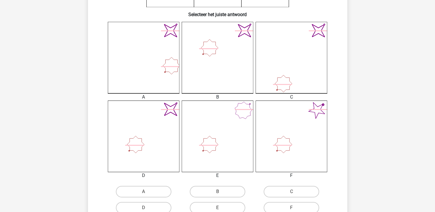
scroll to position [144, 0]
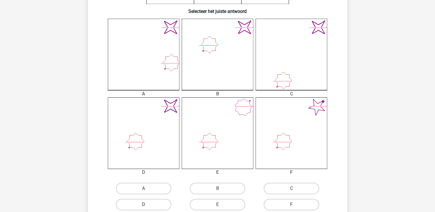
click at [149, 202] on label "D" at bounding box center [143, 204] width 55 height 11
click at [147, 205] on input "D" at bounding box center [145, 207] width 4 height 4
radio input "true"
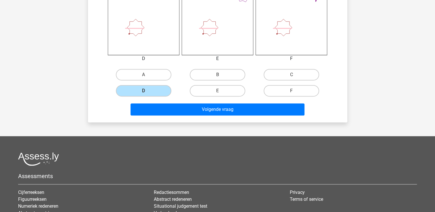
scroll to position [259, 0]
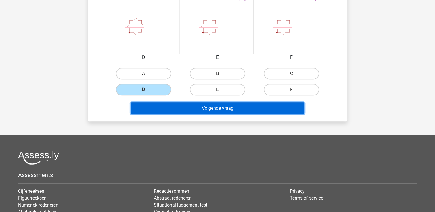
click at [194, 111] on button "Volgende vraag" at bounding box center [217, 108] width 174 height 12
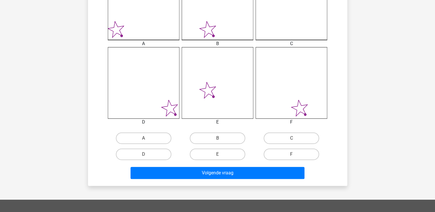
scroll to position [199, 0]
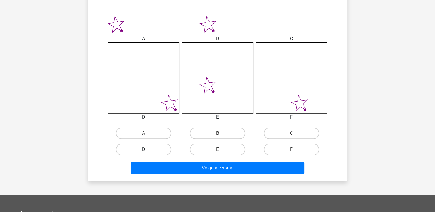
click at [163, 148] on label "D" at bounding box center [143, 149] width 55 height 11
click at [147, 149] on input "D" at bounding box center [145, 151] width 4 height 4
radio input "true"
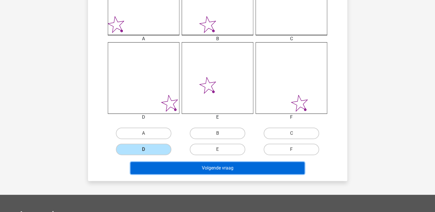
click at [175, 165] on button "Volgende vraag" at bounding box center [217, 168] width 174 height 12
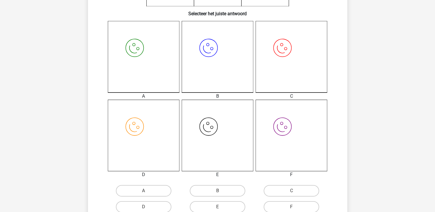
scroll to position [170, 0]
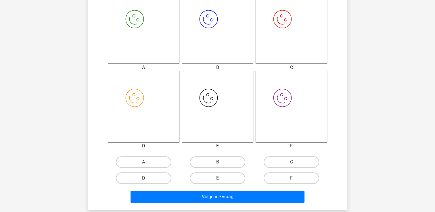
click at [139, 169] on div "A" at bounding box center [144, 162] width 74 height 16
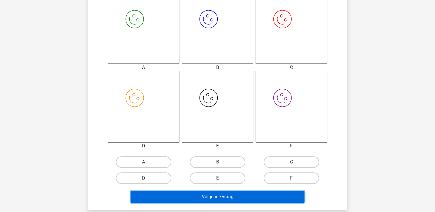
click at [152, 191] on button "Volgende vraag" at bounding box center [217, 197] width 174 height 12
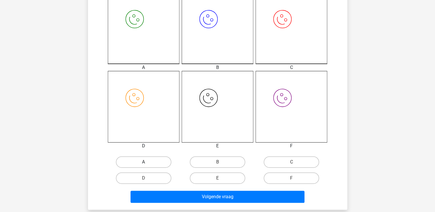
click at [148, 158] on label "A" at bounding box center [143, 161] width 55 height 11
click at [147, 162] on input "A" at bounding box center [145, 164] width 4 height 4
radio input "true"
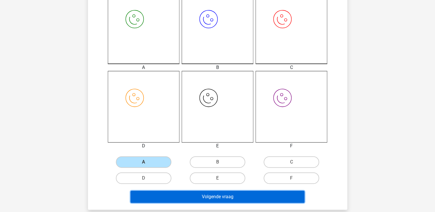
click at [159, 193] on button "Volgende vraag" at bounding box center [217, 197] width 174 height 12
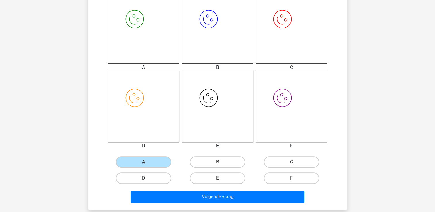
click at [159, 181] on label "D" at bounding box center [143, 177] width 55 height 11
click at [147, 181] on input "D" at bounding box center [145, 180] width 4 height 4
radio input "true"
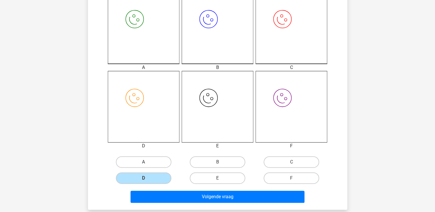
click at [159, 156] on label "A" at bounding box center [143, 161] width 55 height 11
click at [147, 162] on input "A" at bounding box center [145, 164] width 4 height 4
radio input "true"
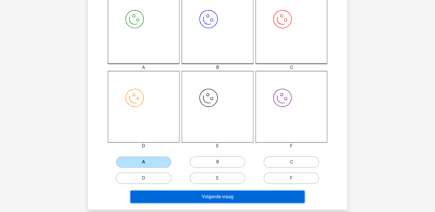
click at [166, 193] on button "Volgende vraag" at bounding box center [217, 197] width 174 height 12
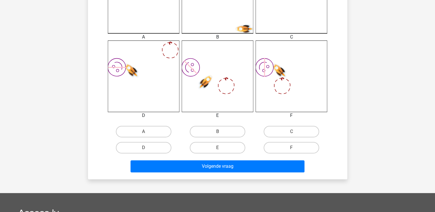
scroll to position [201, 0]
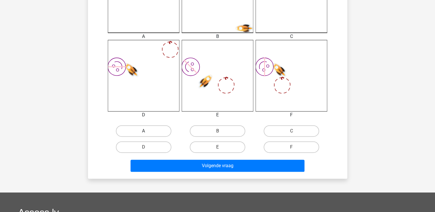
click at [156, 134] on label "A" at bounding box center [143, 130] width 55 height 11
click at [147, 134] on input "A" at bounding box center [145, 133] width 4 height 4
radio input "true"
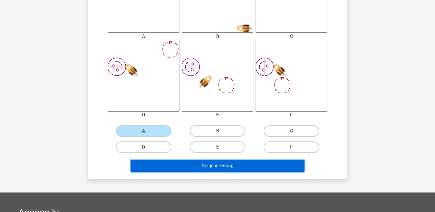
click at [165, 164] on button "Volgende vraag" at bounding box center [217, 166] width 174 height 12
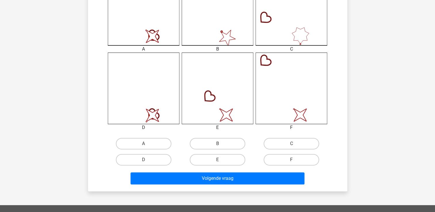
scroll to position [199, 0]
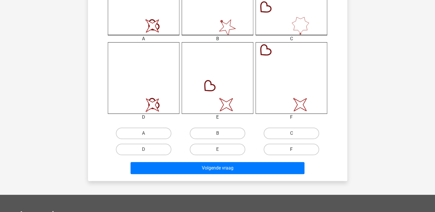
click at [274, 150] on label "F" at bounding box center [291, 149] width 55 height 11
click at [291, 150] on input "F" at bounding box center [293, 151] width 4 height 4
radio input "true"
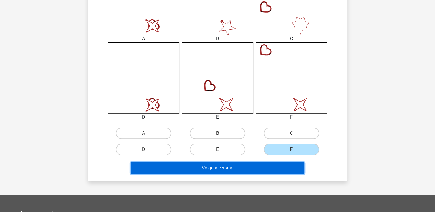
click at [221, 165] on button "Volgende vraag" at bounding box center [217, 168] width 174 height 12
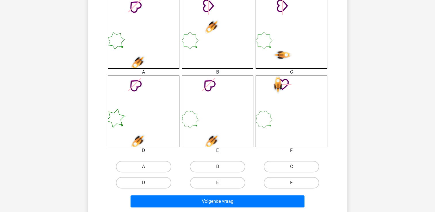
scroll to position [172, 0]
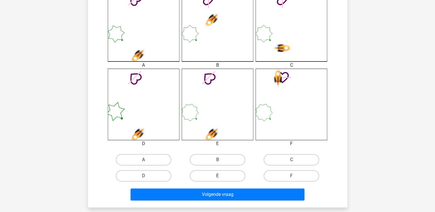
click at [239, 173] on label "E" at bounding box center [217, 175] width 55 height 11
click at [221, 176] on input "E" at bounding box center [219, 178] width 4 height 4
radio input "true"
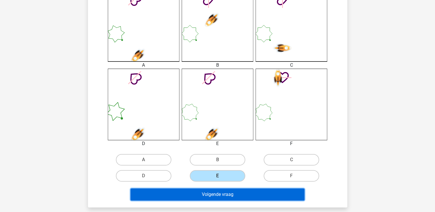
click at [227, 196] on button "Volgende vraag" at bounding box center [217, 195] width 174 height 12
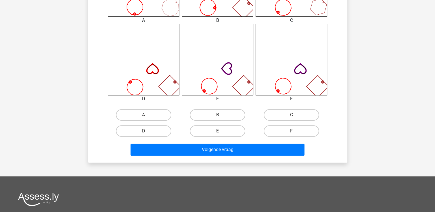
scroll to position [228, 0]
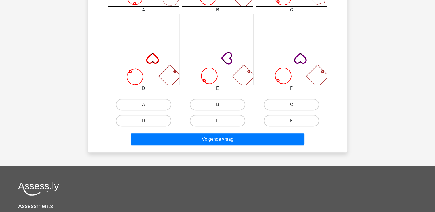
click at [299, 118] on label "F" at bounding box center [291, 120] width 55 height 11
click at [295, 121] on input "F" at bounding box center [293, 123] width 4 height 4
radio input "true"
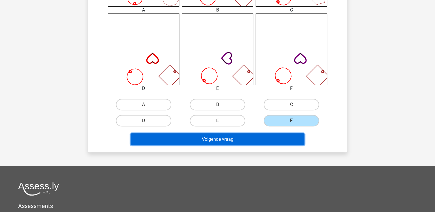
click at [257, 139] on button "Volgende vraag" at bounding box center [217, 139] width 174 height 12
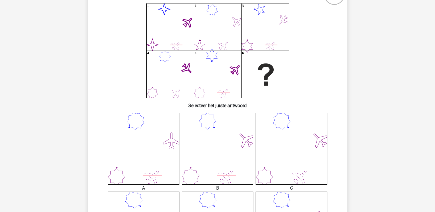
scroll to position [0, 0]
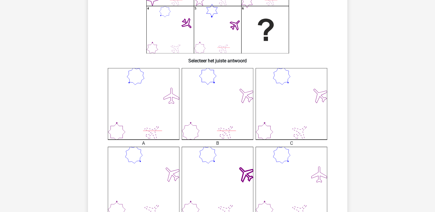
scroll to position [115, 0]
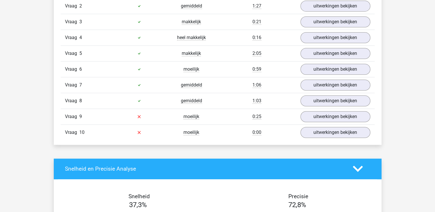
scroll to position [402, 0]
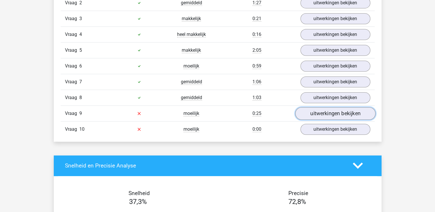
click at [306, 113] on link "uitwerkingen bekijken" at bounding box center [335, 113] width 80 height 13
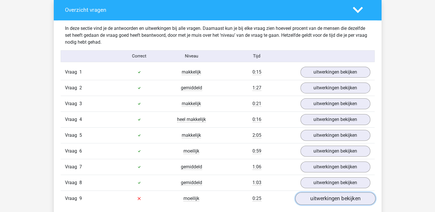
scroll to position [316, 0]
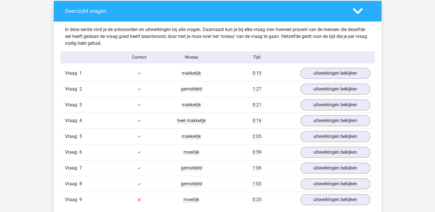
click at [350, 7] on div at bounding box center [361, 11] width 26 height 10
